Goal: Transaction & Acquisition: Purchase product/service

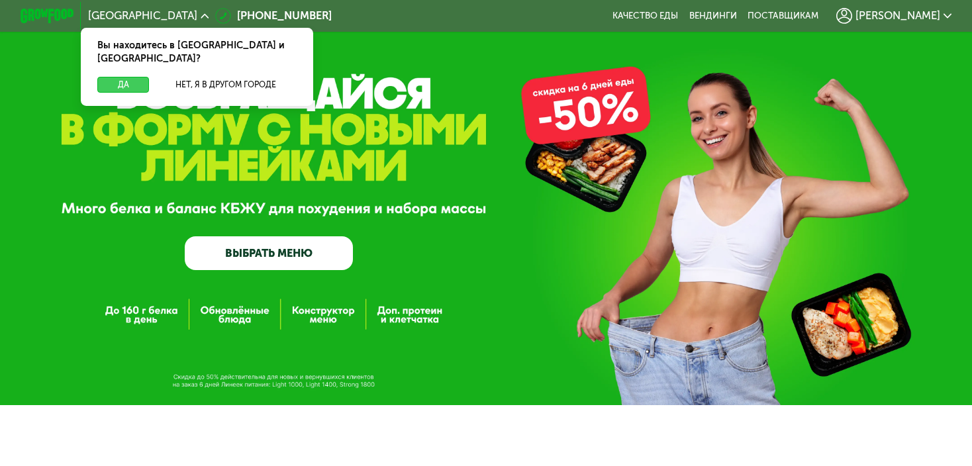
click at [117, 77] on button "Да" at bounding box center [123, 85] width 52 height 16
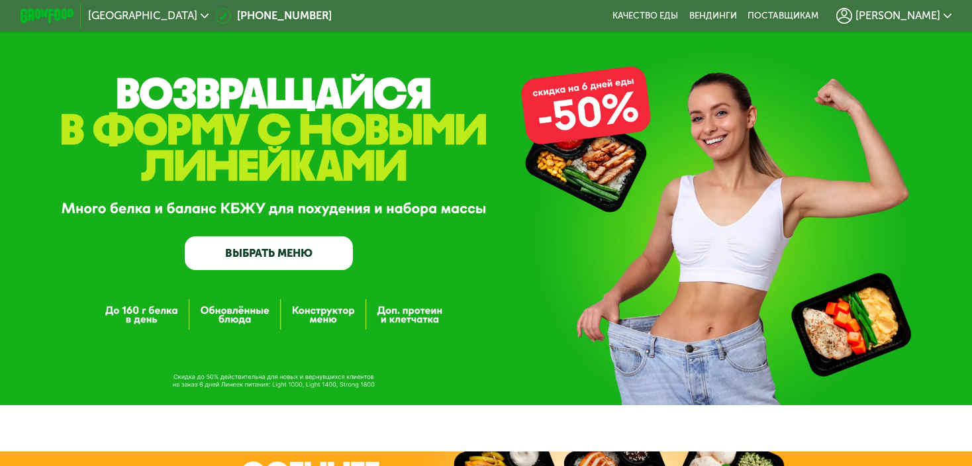
click at [238, 264] on link "ВЫБРАТЬ МЕНЮ" at bounding box center [269, 253] width 168 height 34
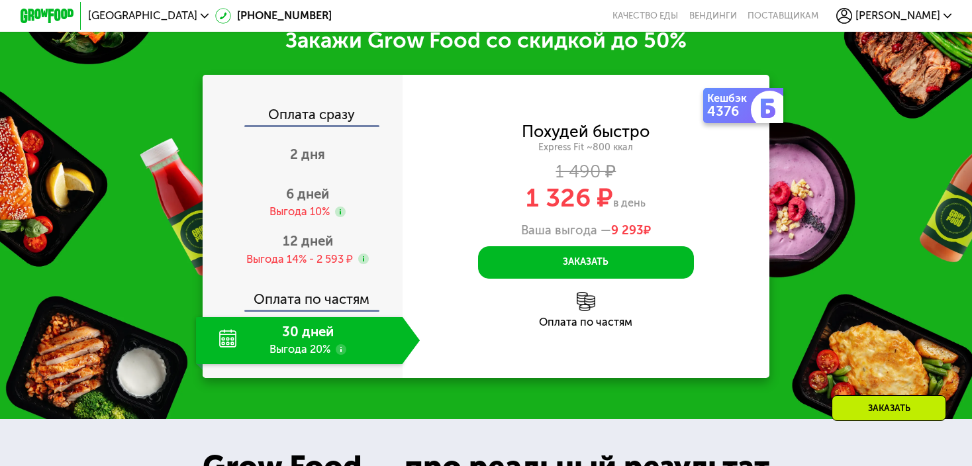
scroll to position [1593, 0]
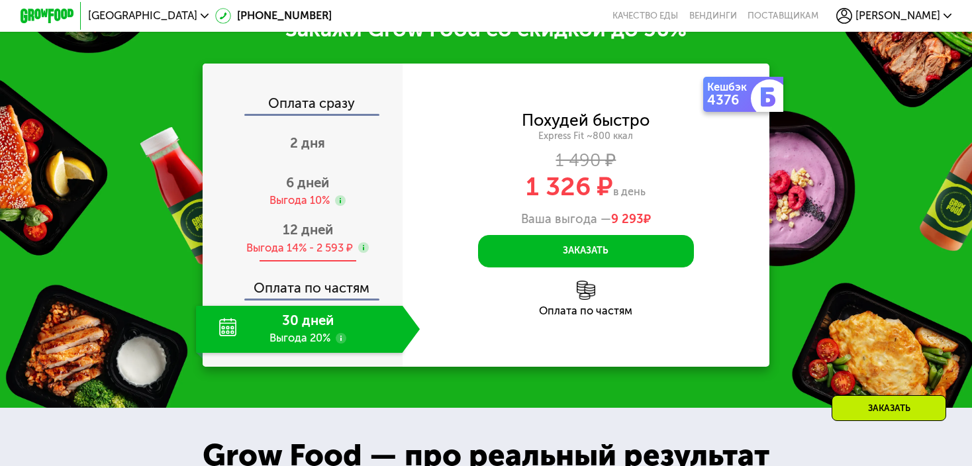
click at [309, 256] on div "Выгода 14% - 2 593 ₽" at bounding box center [299, 248] width 107 height 15
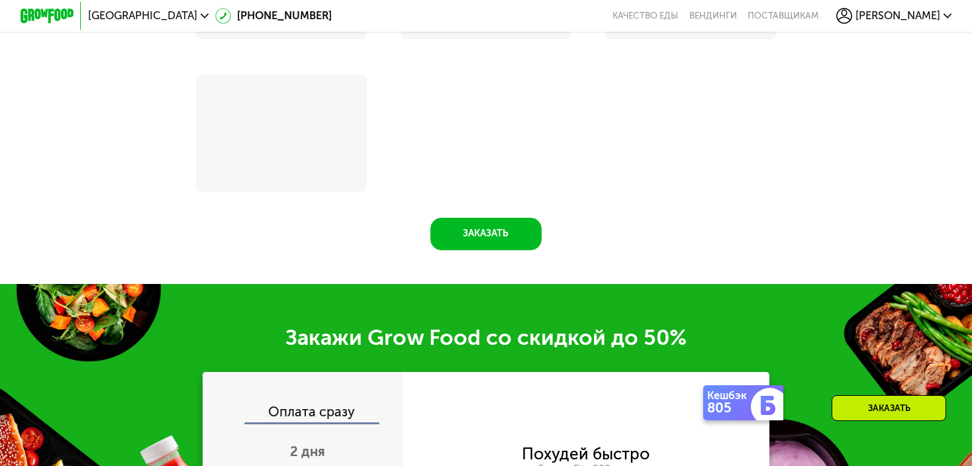
scroll to position [1903, 0]
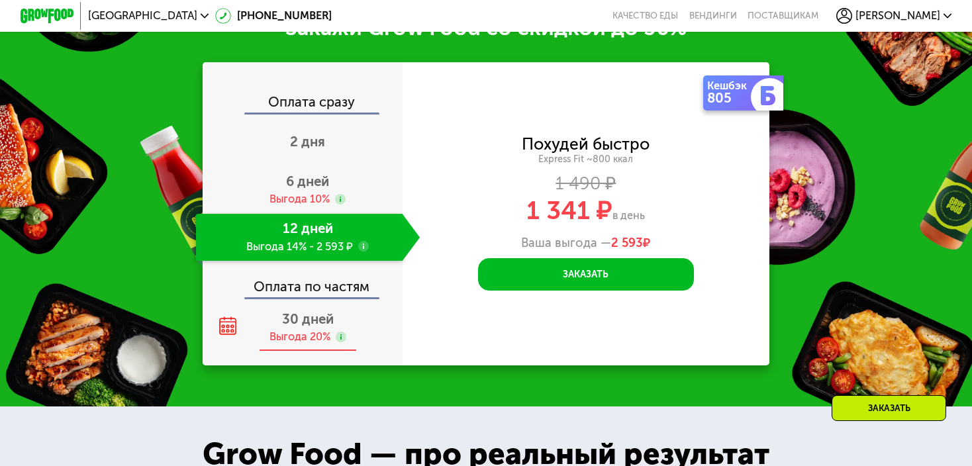
click at [301, 345] on div "Выгода 20%" at bounding box center [300, 337] width 61 height 15
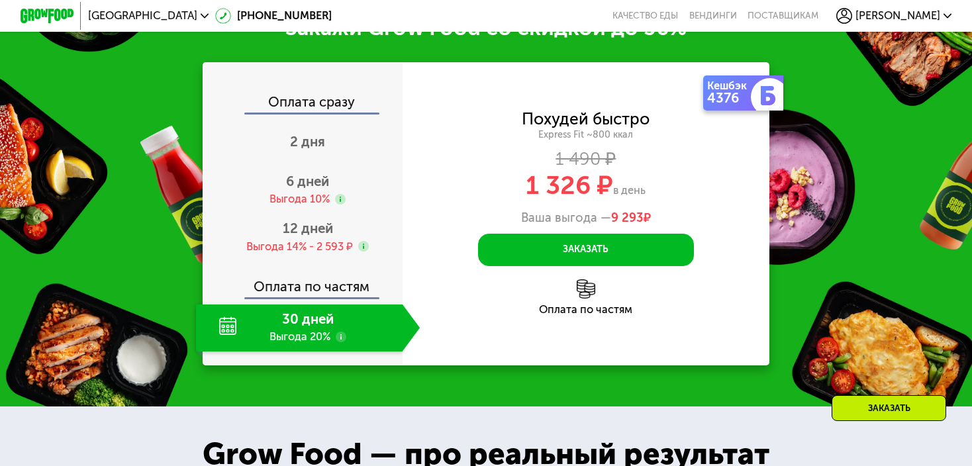
click at [317, 297] on div "Оплата по частям" at bounding box center [303, 281] width 199 height 31
click at [312, 297] on div "Оплата по частям" at bounding box center [303, 281] width 199 height 31
click at [223, 340] on div "30 дней Выгода 20%" at bounding box center [299, 328] width 207 height 47
click at [340, 342] on use at bounding box center [341, 337] width 11 height 11
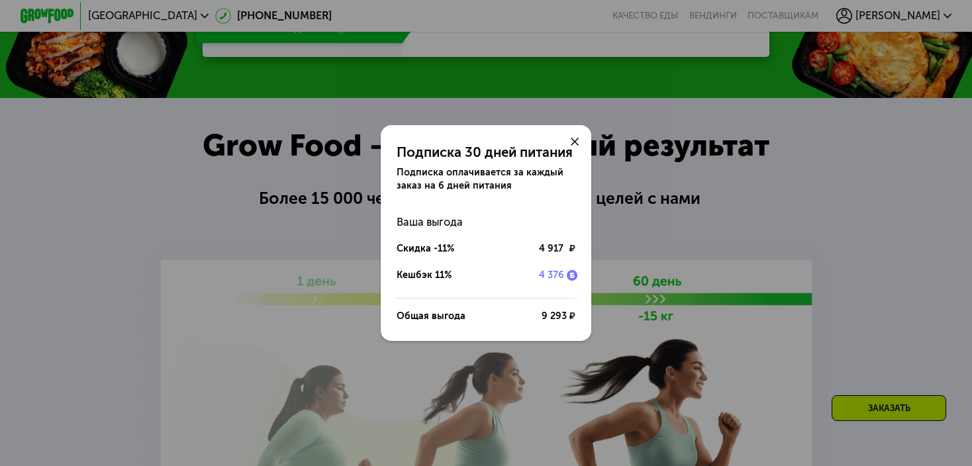
scroll to position [1593, 0]
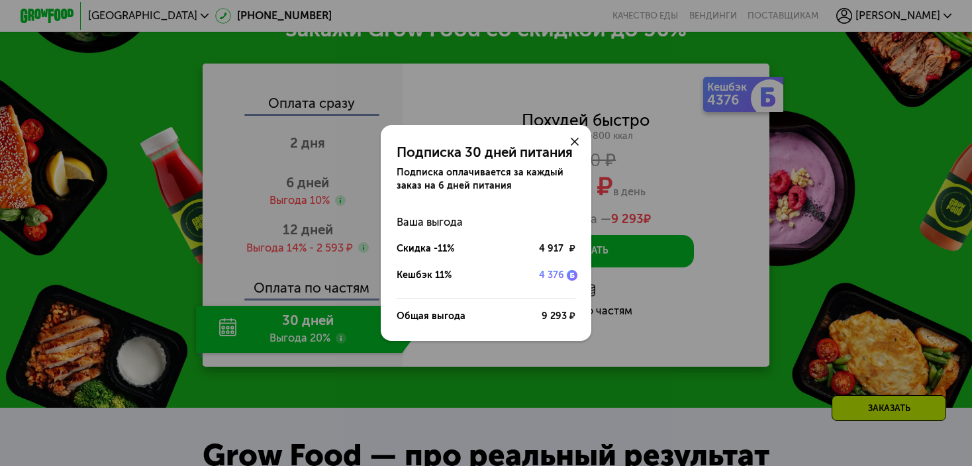
click at [576, 138] on icon at bounding box center [575, 142] width 8 height 8
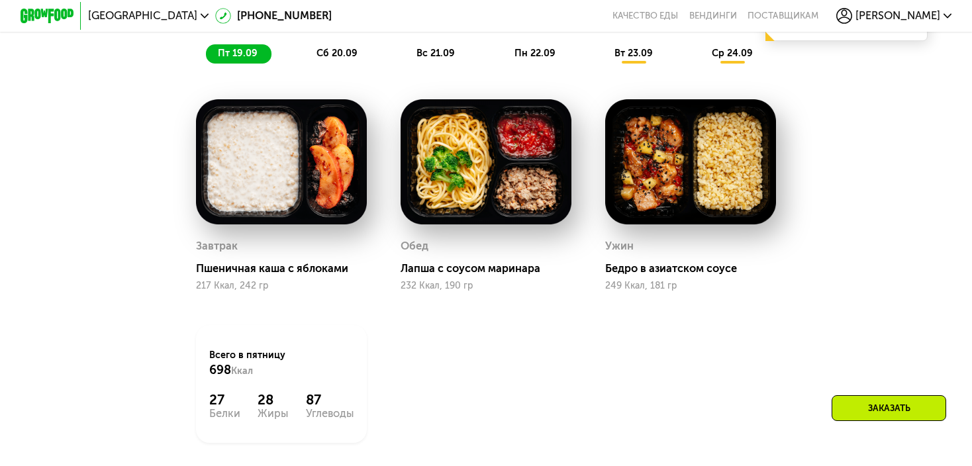
scroll to position [1019, 0]
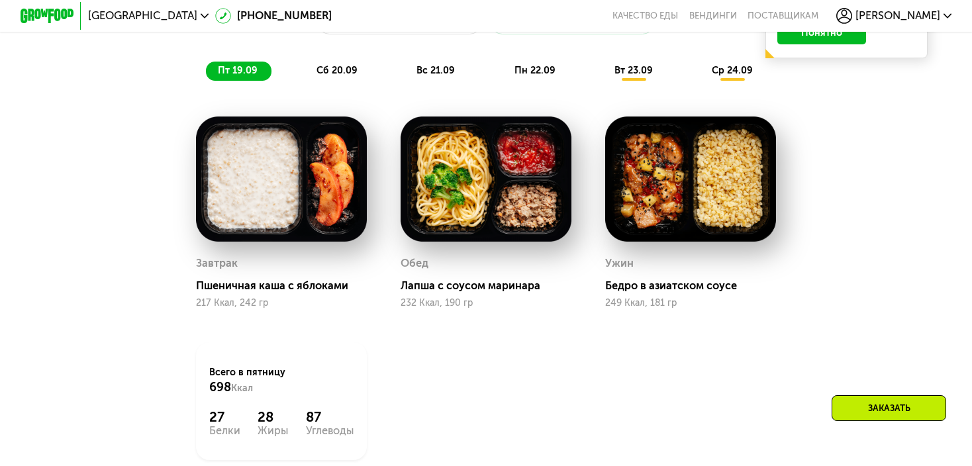
click at [346, 76] on span "сб 20.09" at bounding box center [337, 70] width 41 height 11
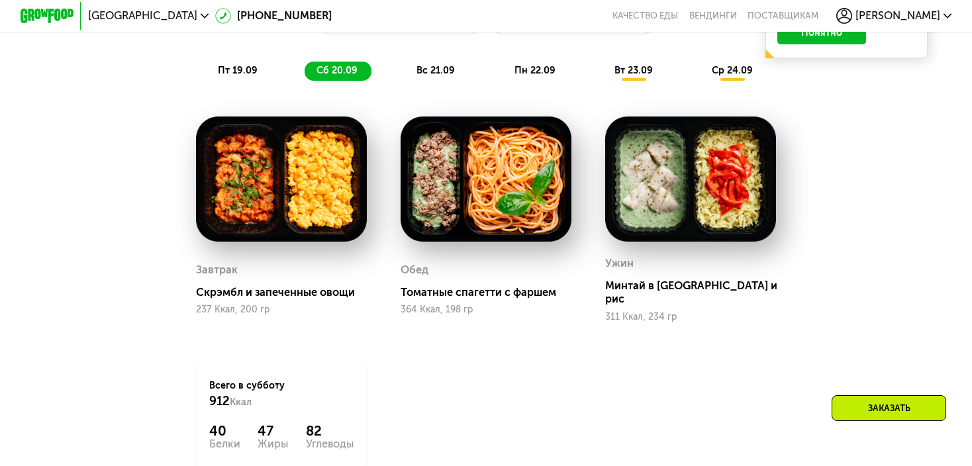
click at [448, 76] on span "вс 21.09" at bounding box center [436, 70] width 38 height 11
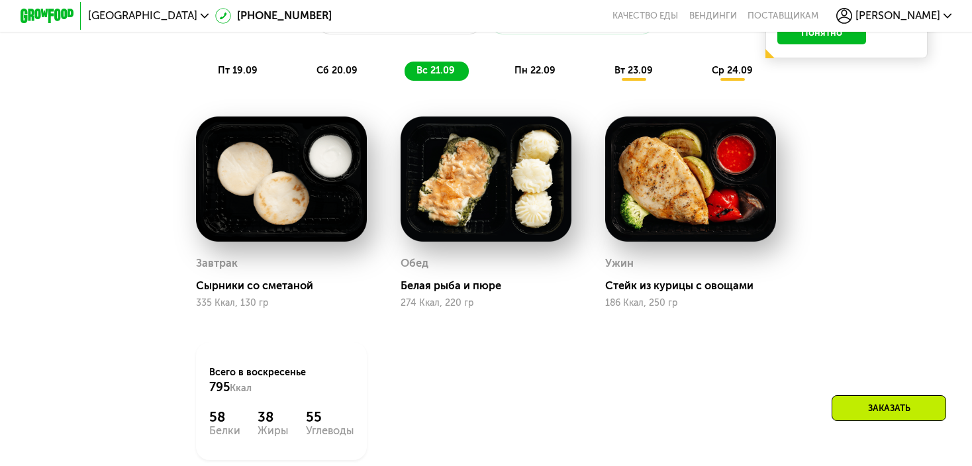
click at [546, 87] on div "Доставка: [DATE] Настроить меню пт 19.09 сб 20.09 вс 21.09 пн 22.09 вт 23.09 ср…" at bounding box center [486, 31] width 816 height 116
click at [628, 81] on div "вт 23.09" at bounding box center [634, 71] width 64 height 19
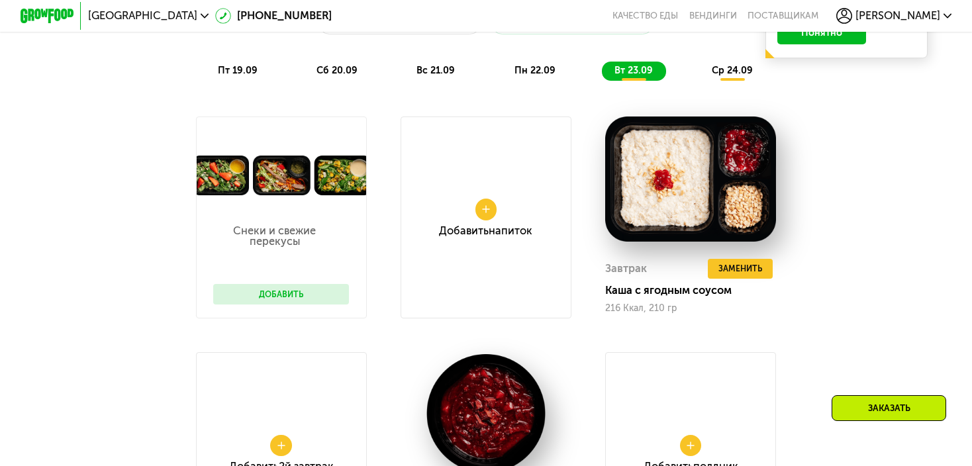
click at [731, 76] on span "ср 24.09" at bounding box center [732, 70] width 41 height 11
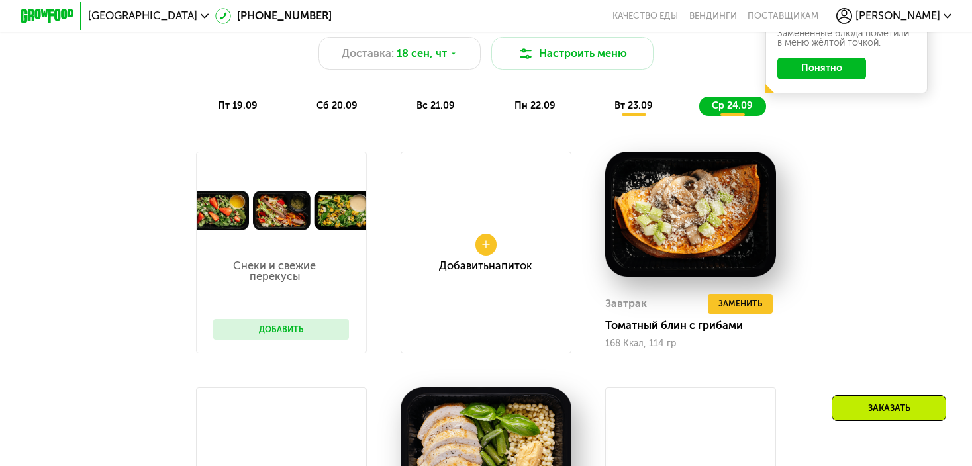
scroll to position [728, 0]
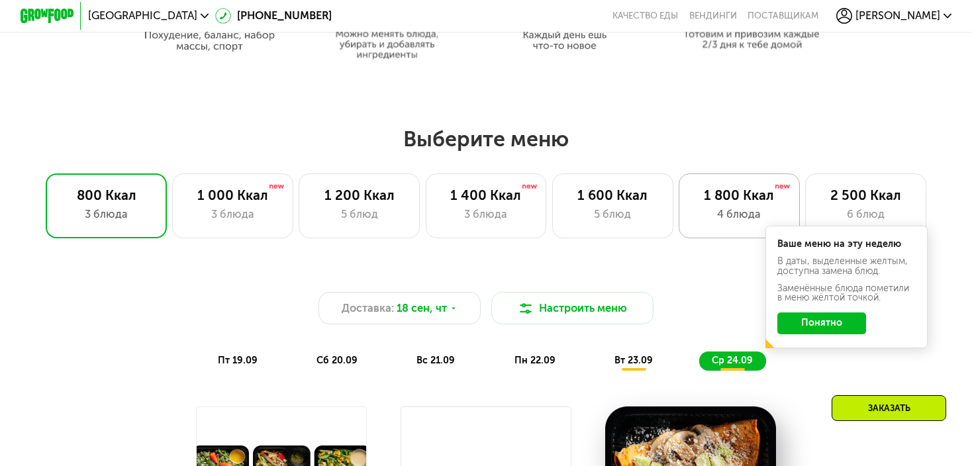
click at [741, 216] on div "4 блюда" at bounding box center [739, 215] width 93 height 16
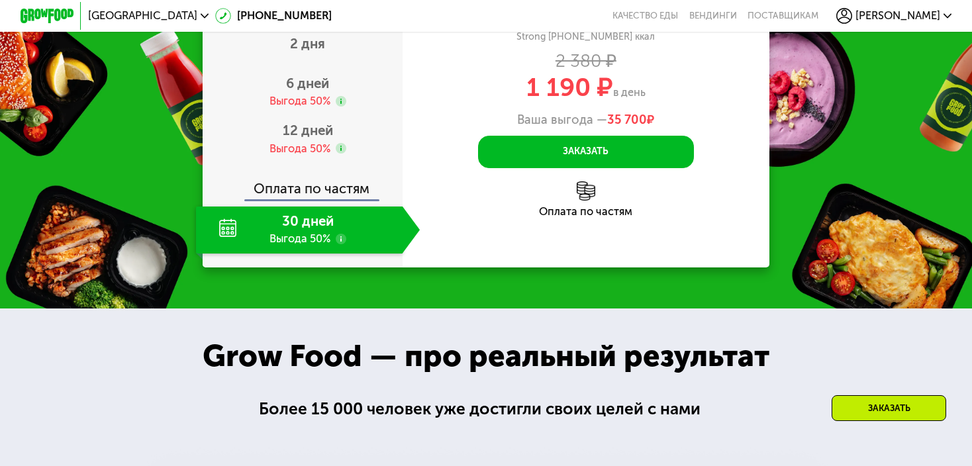
scroll to position [1634, 0]
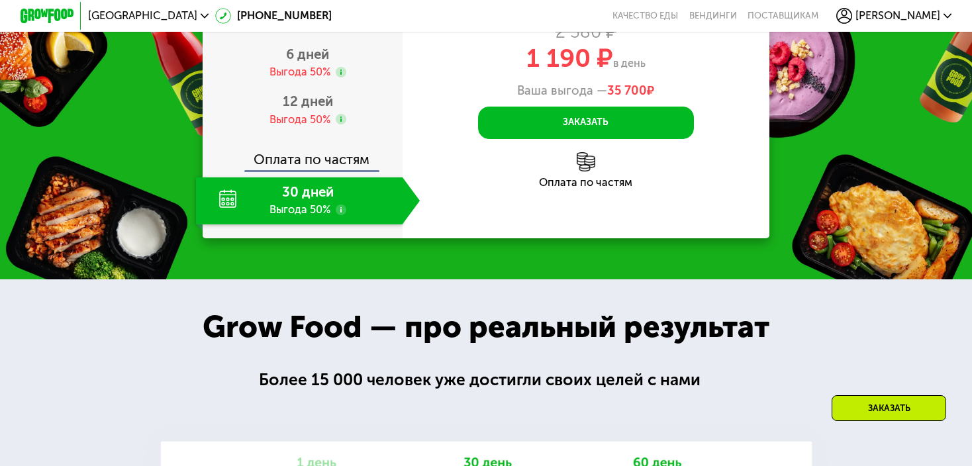
click at [338, 215] on use at bounding box center [341, 210] width 11 height 11
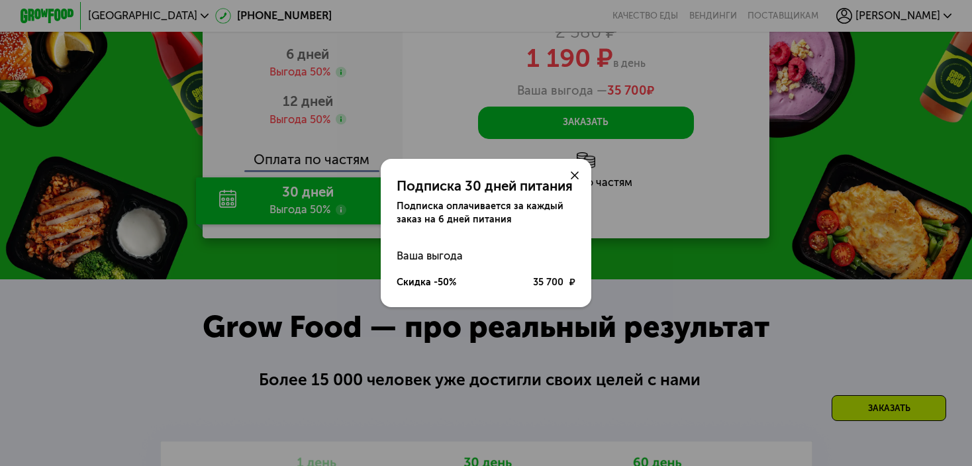
click at [573, 178] on icon at bounding box center [575, 176] width 8 height 8
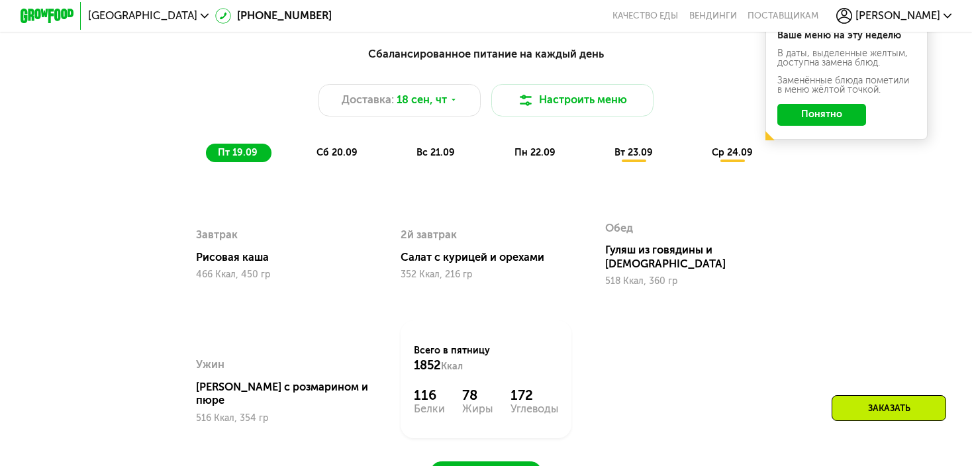
scroll to position [820, 0]
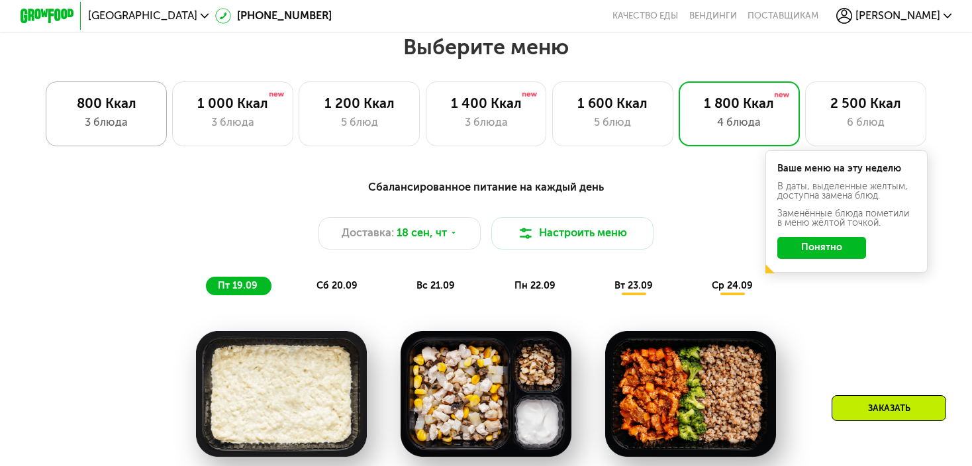
click at [103, 130] on div "3 блюда" at bounding box center [106, 123] width 93 height 16
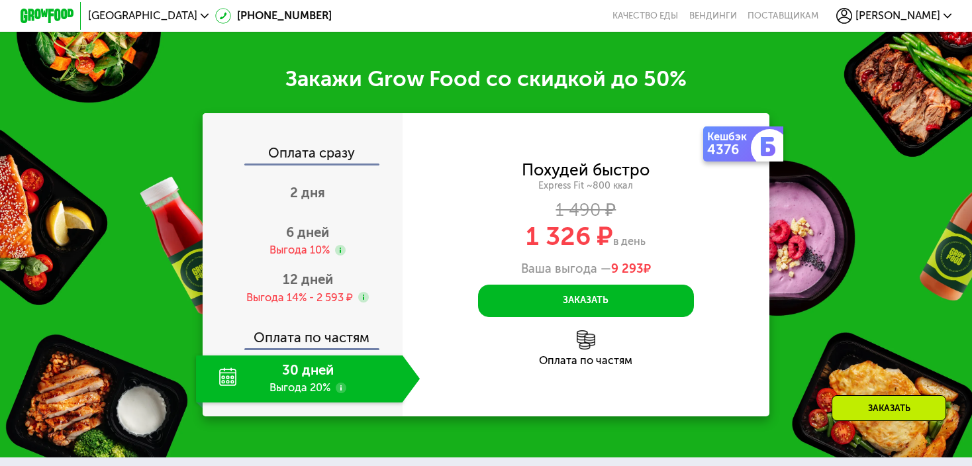
scroll to position [1548, 0]
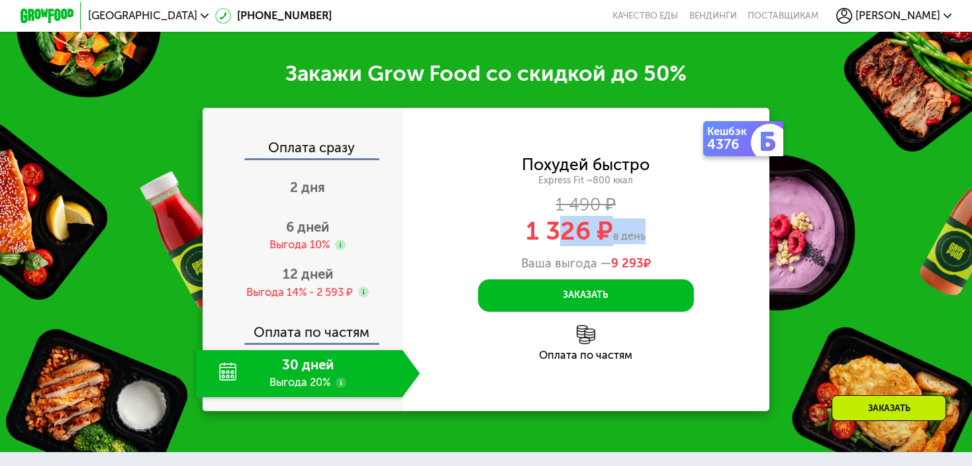
drag, startPoint x: 570, startPoint y: 244, endPoint x: 646, endPoint y: 244, distance: 75.5
click at [646, 244] on div "1 326 ₽ в день" at bounding box center [587, 232] width 368 height 26
click at [646, 242] on span "в день" at bounding box center [629, 236] width 32 height 13
click at [587, 361] on div "Оплата по частям" at bounding box center [587, 355] width 368 height 11
click at [295, 300] on div "Выгода 14% - 2 593 ₽" at bounding box center [299, 292] width 107 height 15
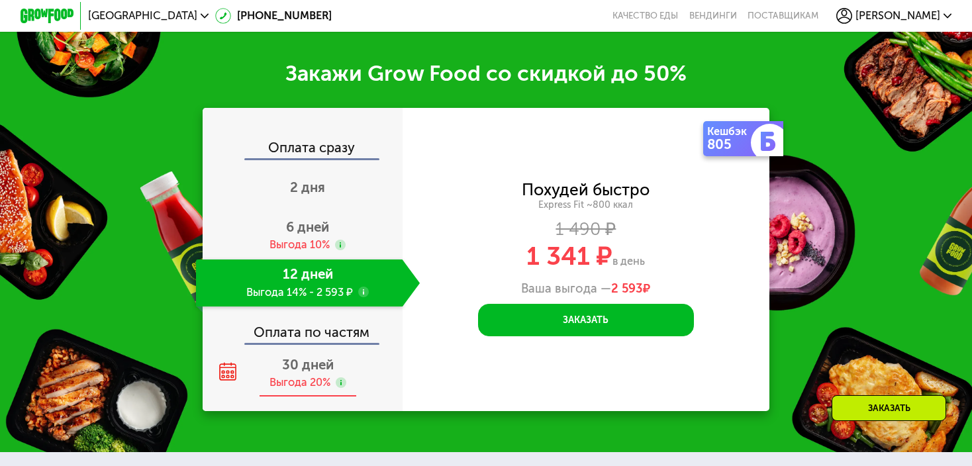
click at [293, 387] on div "30 дней Выгода 20%" at bounding box center [308, 373] width 224 height 47
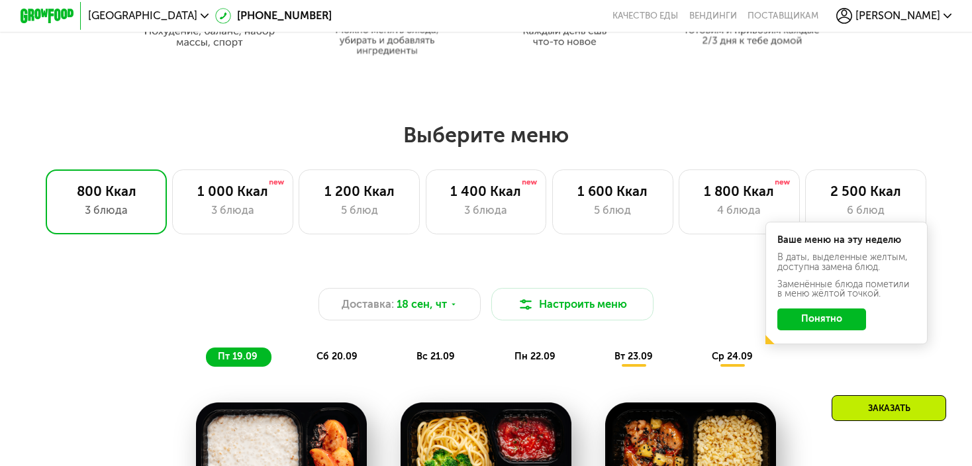
scroll to position [698, 0]
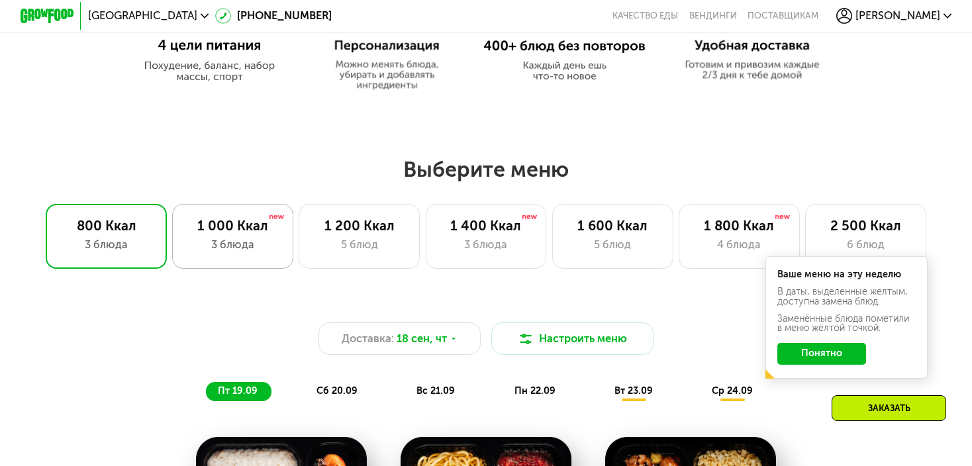
click at [228, 250] on div "3 блюда" at bounding box center [233, 245] width 93 height 16
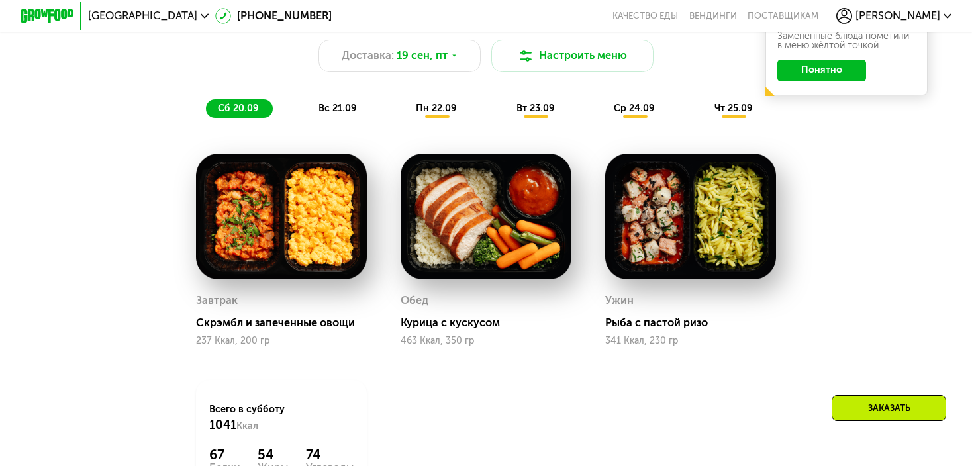
scroll to position [676, 0]
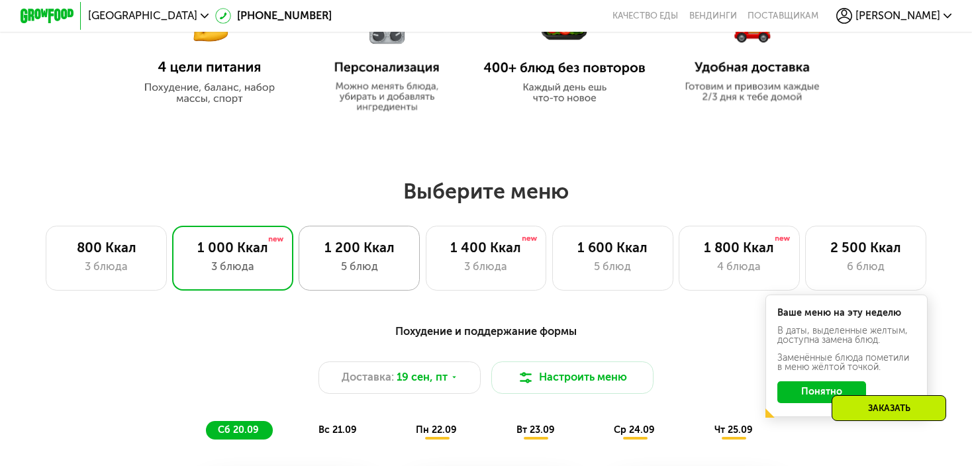
click at [354, 266] on div "5 блюд" at bounding box center [359, 267] width 93 height 16
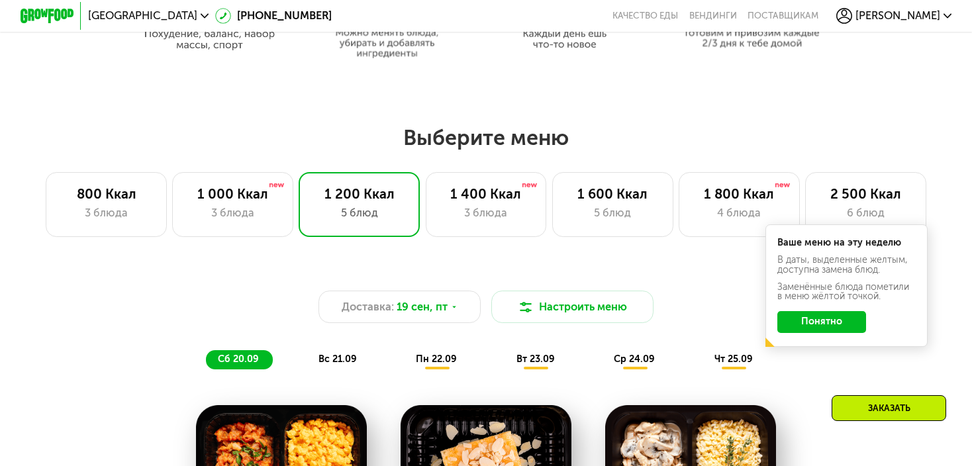
scroll to position [695, 0]
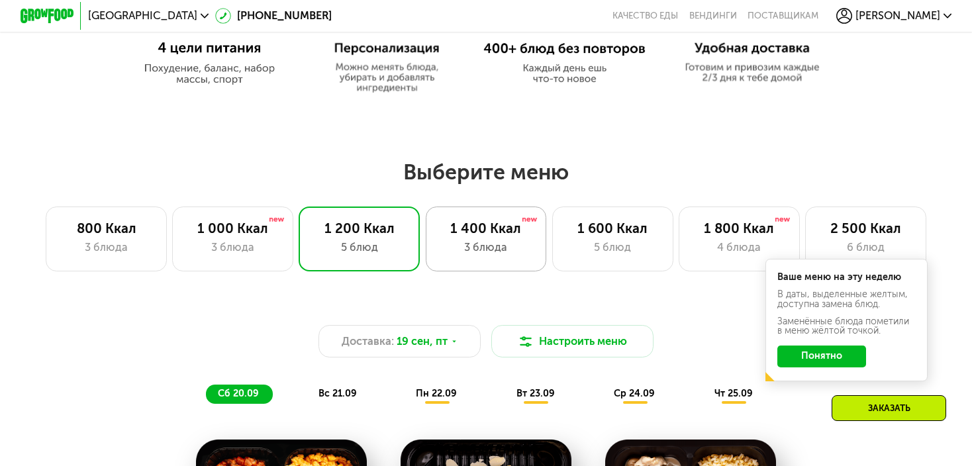
click at [468, 262] on div "1 400 Ккал 3 блюда" at bounding box center [486, 239] width 121 height 65
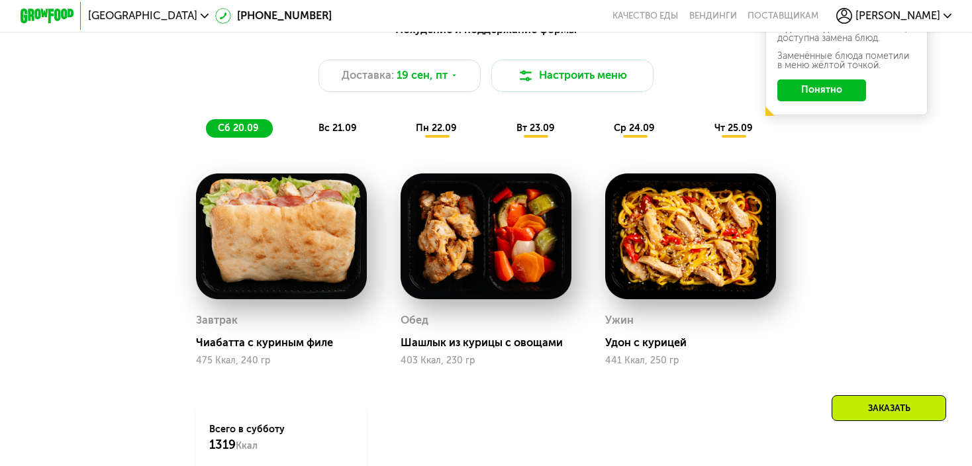
scroll to position [681, 0]
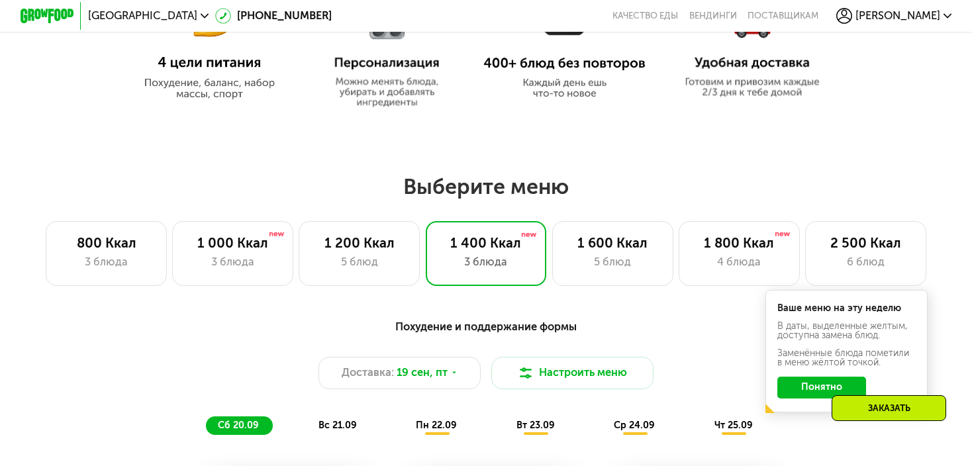
drag, startPoint x: 841, startPoint y: 263, endPoint x: 981, endPoint y: 138, distance: 187.6
click at [841, 264] on div "6 блюд" at bounding box center [865, 262] width 93 height 16
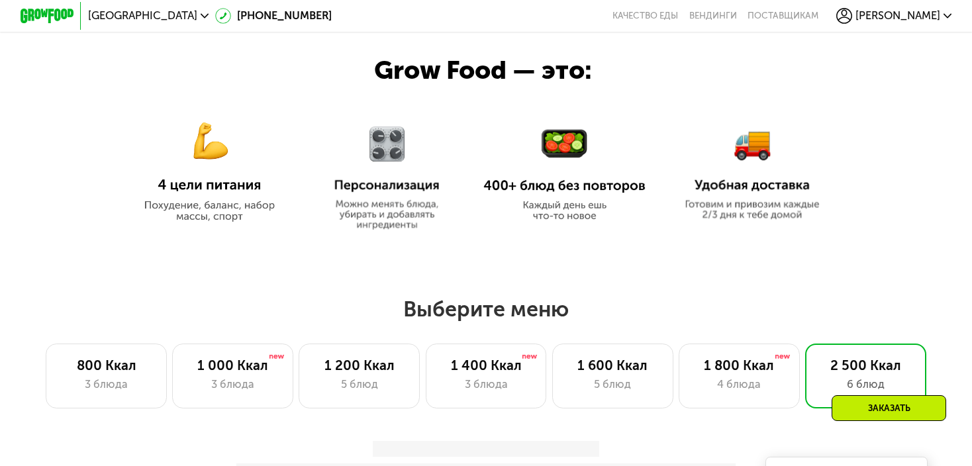
scroll to position [132, 0]
